Goal: Find specific page/section: Find specific page/section

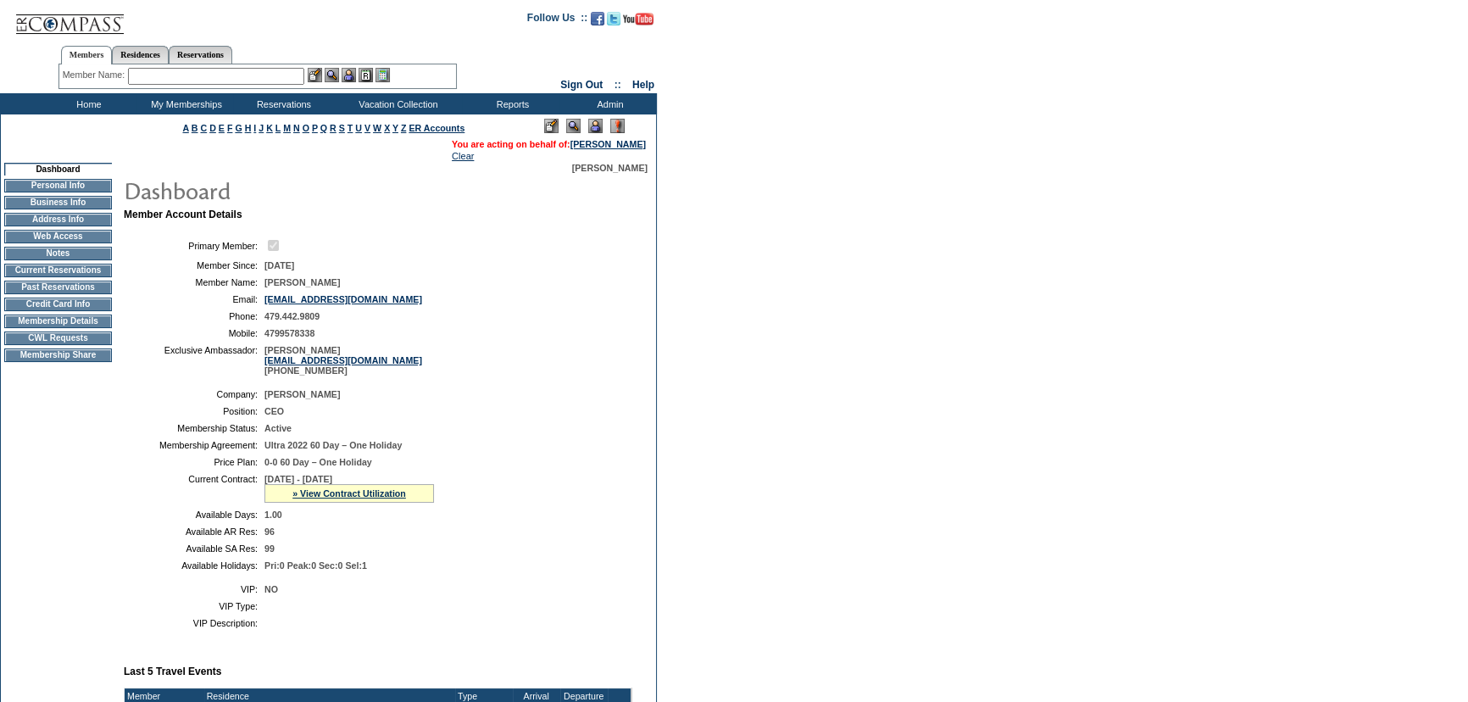
click at [55, 325] on td "Membership Details" at bounding box center [58, 321] width 108 height 14
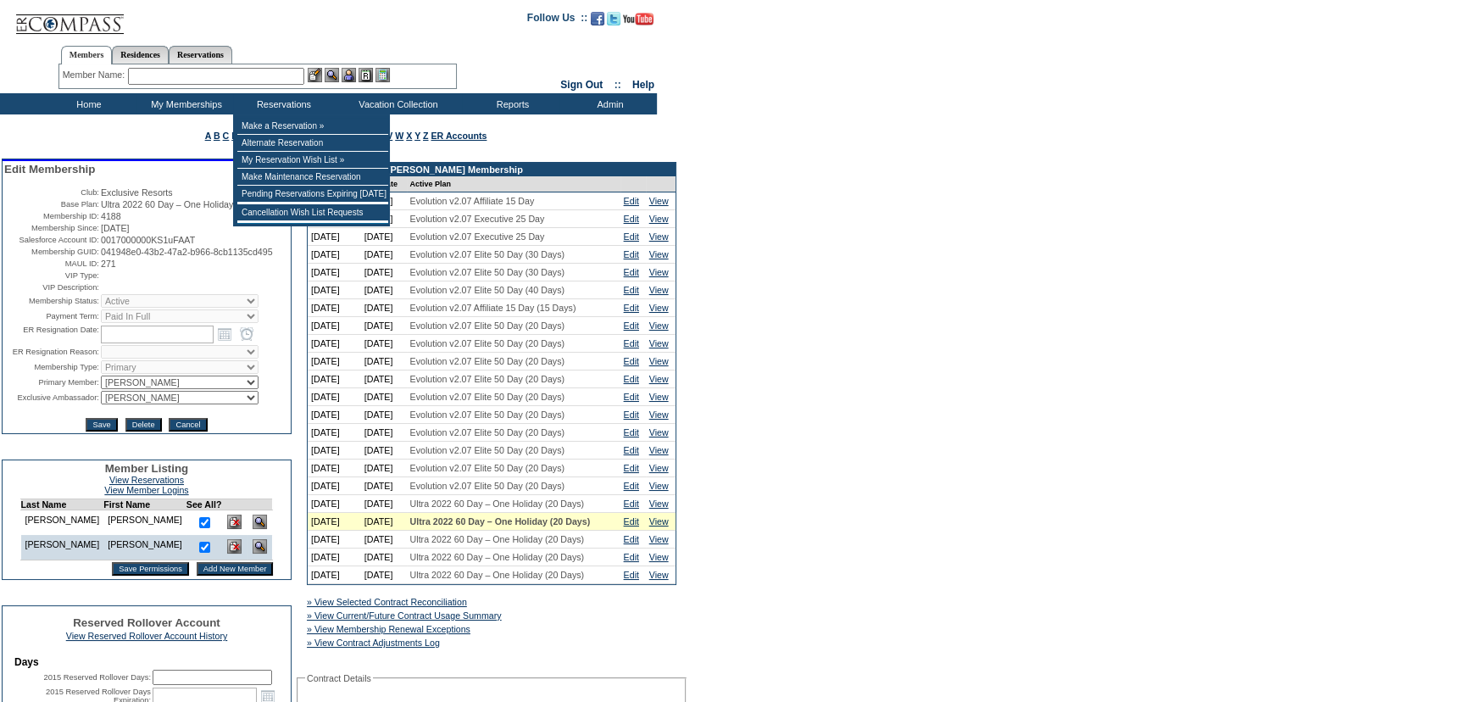
click at [284, 78] on input "text" at bounding box center [216, 76] width 176 height 17
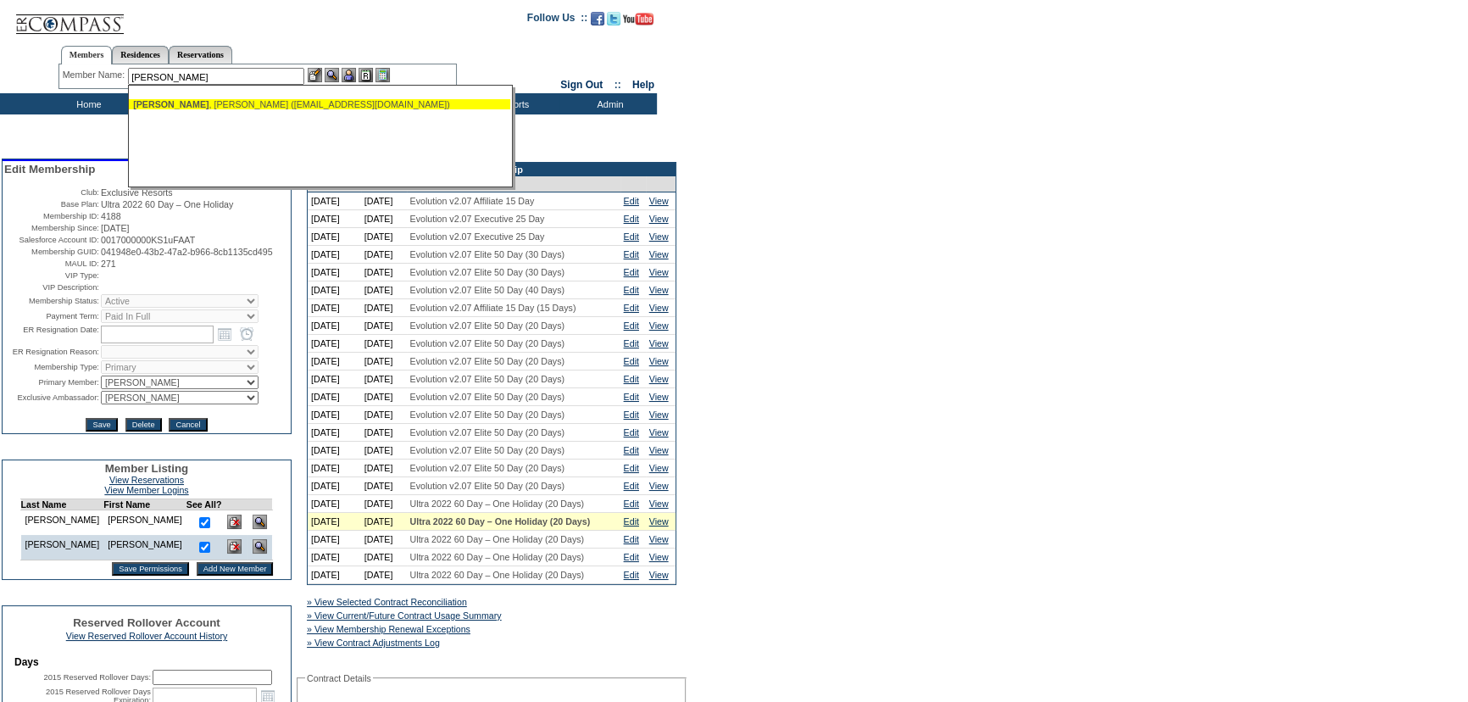
drag, startPoint x: 277, startPoint y: 110, endPoint x: 281, endPoint y: 96, distance: 14.8
click at [276, 108] on ul "Quartner , Andy (aquartner@cellport.com)" at bounding box center [319, 104] width 381 height 19
click at [282, 103] on div "Quartner , Andy (aquartner@cellport.com)" at bounding box center [319, 104] width 373 height 10
type input "Quartner, Andy (aquartner@cellport.com)"
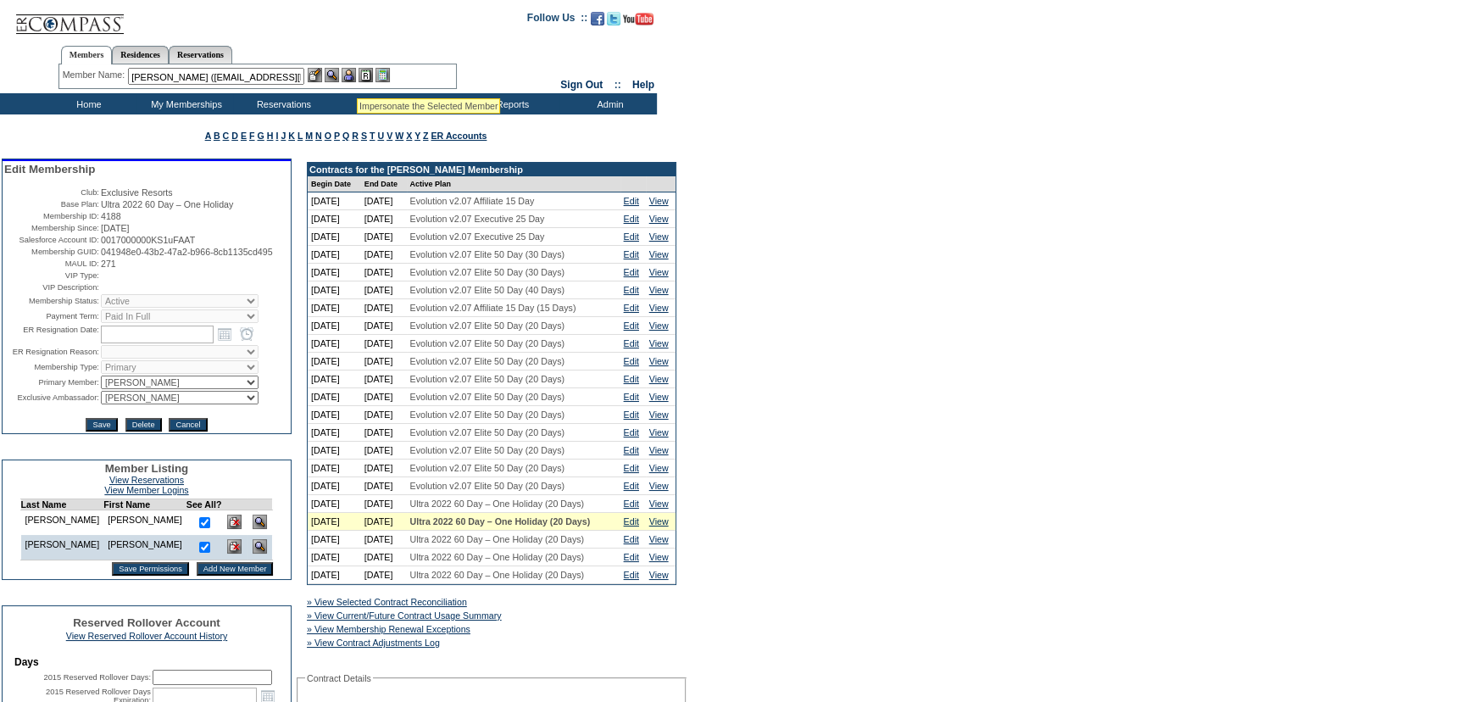
click at [348, 74] on img at bounding box center [349, 75] width 14 height 14
click at [339, 72] on img at bounding box center [332, 75] width 14 height 14
